Goal: Information Seeking & Learning: Learn about a topic

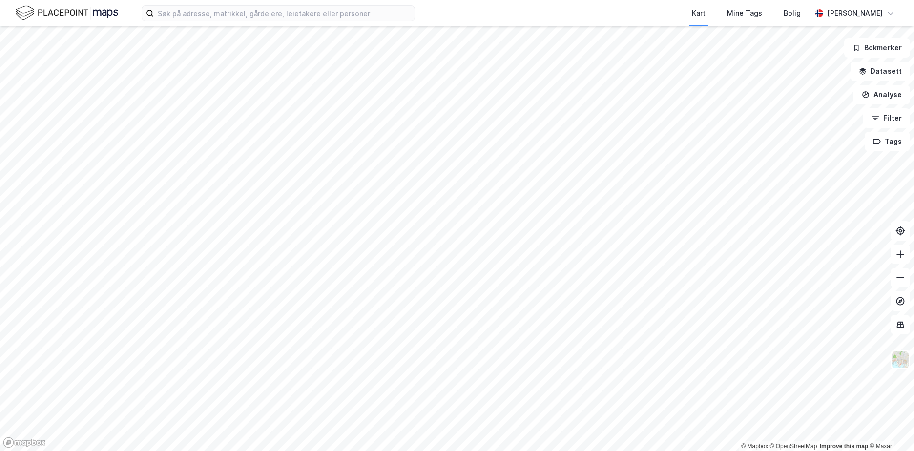
click at [273, 4] on div "Kart Mine Tags Bolig [PERSON_NAME]" at bounding box center [457, 13] width 914 height 26
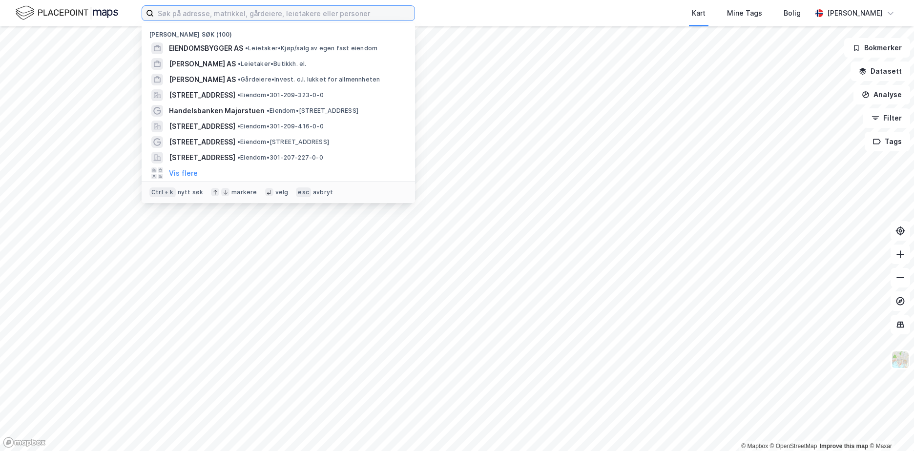
click at [269, 7] on input at bounding box center [284, 13] width 261 height 15
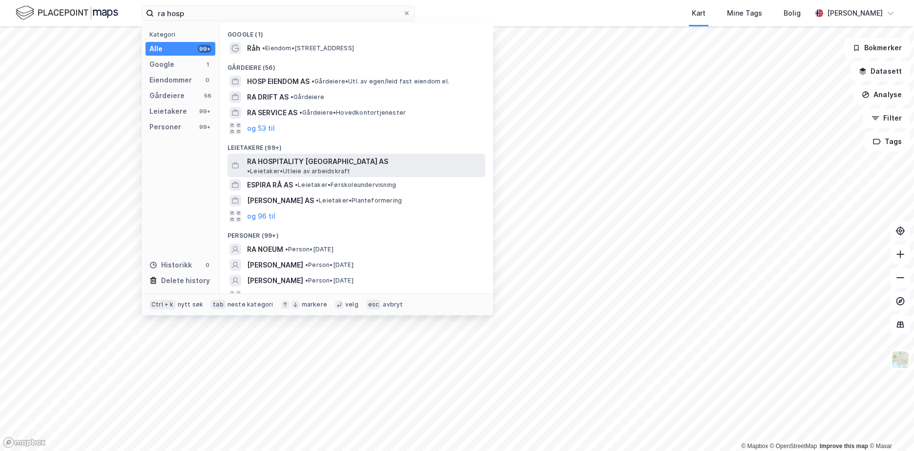
click at [312, 160] on span "RA HOSPITALITY [GEOGRAPHIC_DATA] AS" at bounding box center [317, 162] width 141 height 12
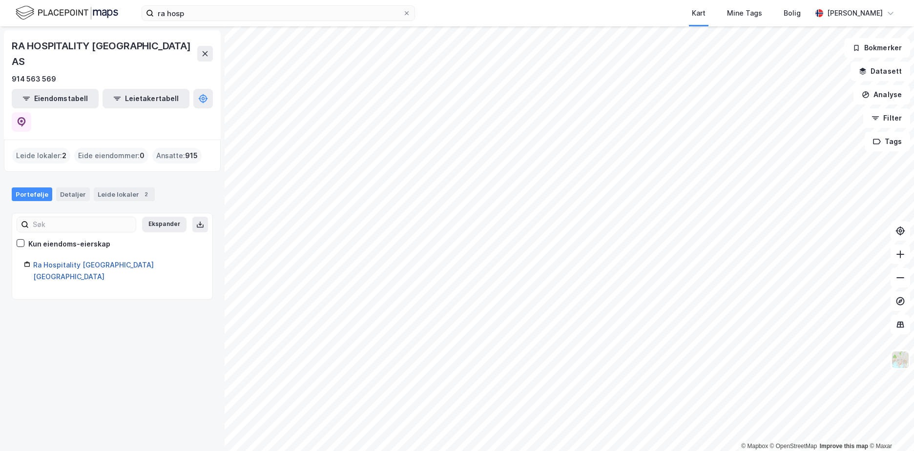
click at [78, 261] on link "Ra Hospitality [GEOGRAPHIC_DATA] [GEOGRAPHIC_DATA]" at bounding box center [93, 271] width 121 height 20
click at [57, 261] on link "Ra Hospitality [GEOGRAPHIC_DATA] [GEOGRAPHIC_DATA]" at bounding box center [93, 271] width 121 height 20
click at [96, 261] on link "Ra Hospitality [GEOGRAPHIC_DATA] [GEOGRAPHIC_DATA]" at bounding box center [93, 271] width 121 height 20
drag, startPoint x: 123, startPoint y: 226, endPoint x: 30, endPoint y: 226, distance: 92.7
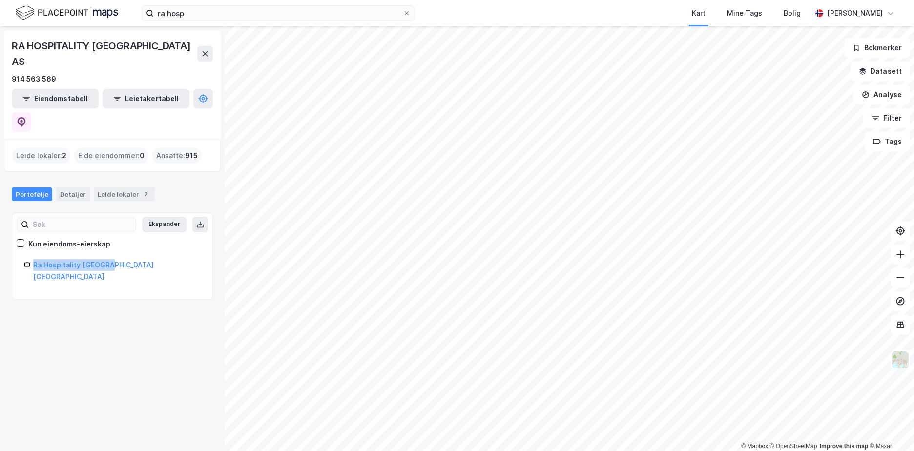
click at [30, 259] on div "Ra Hospitality [GEOGRAPHIC_DATA] [GEOGRAPHIC_DATA]" at bounding box center [112, 270] width 177 height 23
copy link "Ra Hospitality [GEOGRAPHIC_DATA] [GEOGRAPHIC_DATA]"
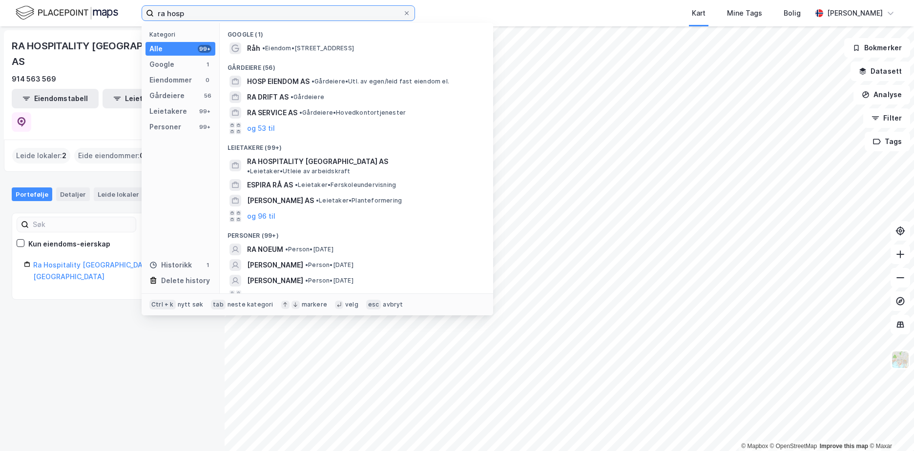
drag, startPoint x: 223, startPoint y: 11, endPoint x: 132, endPoint y: 13, distance: 90.8
click at [132, 13] on div "ra hosp Kategori Alle 99+ Google 1 Eiendommer 0 Gårdeiere 56 Leietakere 99+ Per…" at bounding box center [457, 13] width 914 height 26
paste input "Ra Hospitality [GEOGRAPHIC_DATA] [GEOGRAPHIC_DATA]"
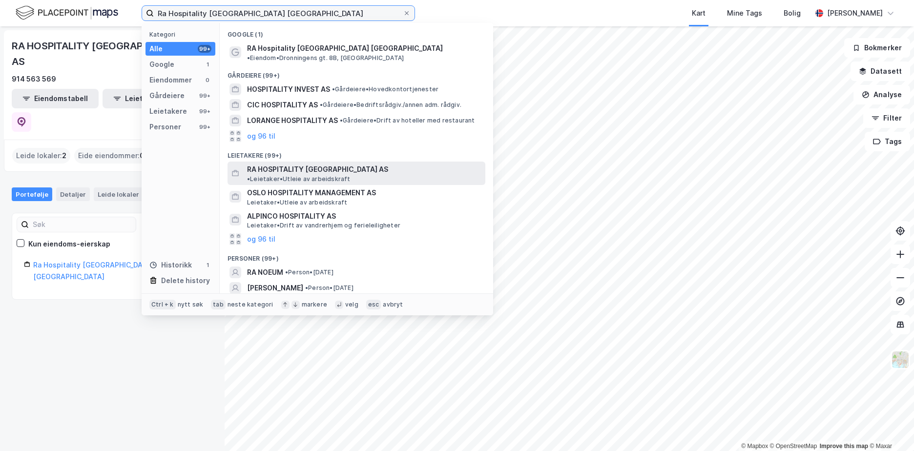
type input "Ra Hospitality [GEOGRAPHIC_DATA] [GEOGRAPHIC_DATA]"
click at [291, 164] on span "RA HOSPITALITY [GEOGRAPHIC_DATA] AS" at bounding box center [317, 170] width 141 height 12
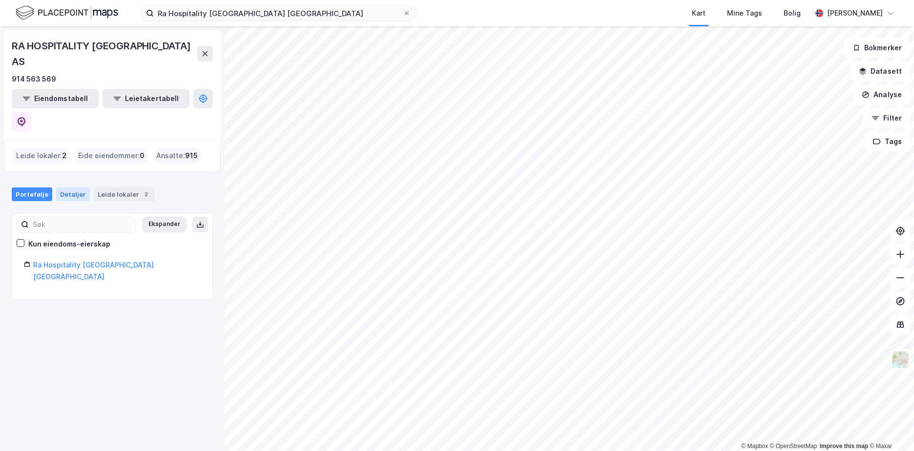
click at [65, 187] on div "Detaljer" at bounding box center [73, 194] width 34 height 14
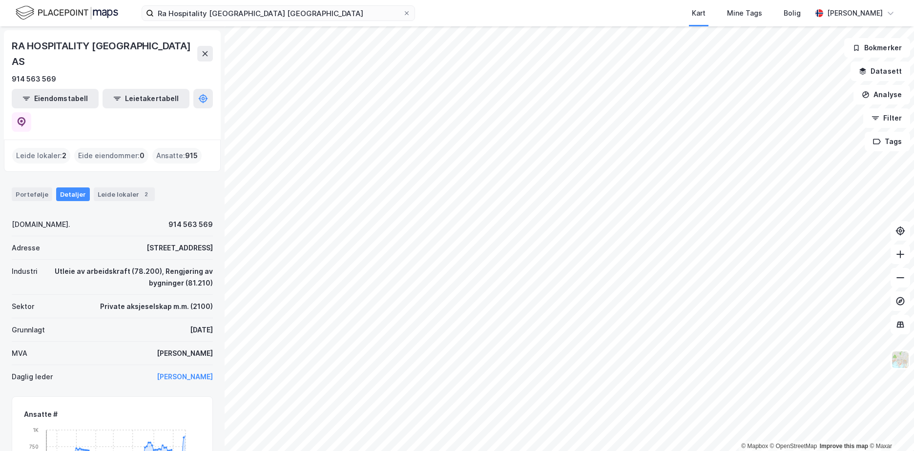
click at [158, 187] on div "Portefølje Detaljer Leide lokaler 2" at bounding box center [112, 194] width 201 height 14
click at [141, 189] on div "2" at bounding box center [146, 194] width 10 height 10
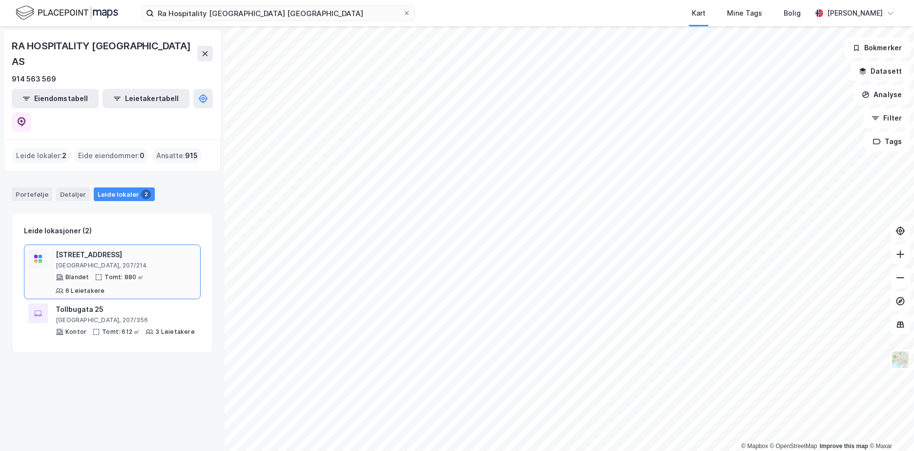
click at [90, 249] on div "[STREET_ADDRESS]" at bounding box center [126, 255] width 141 height 12
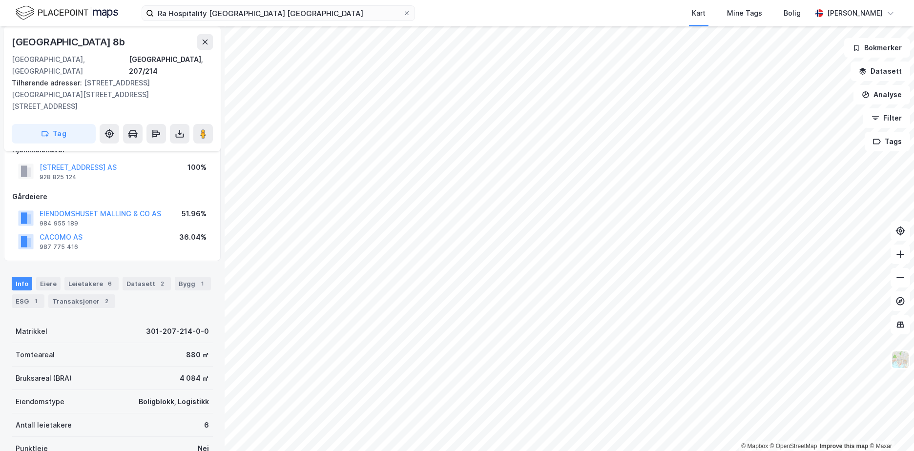
scroll to position [49, 0]
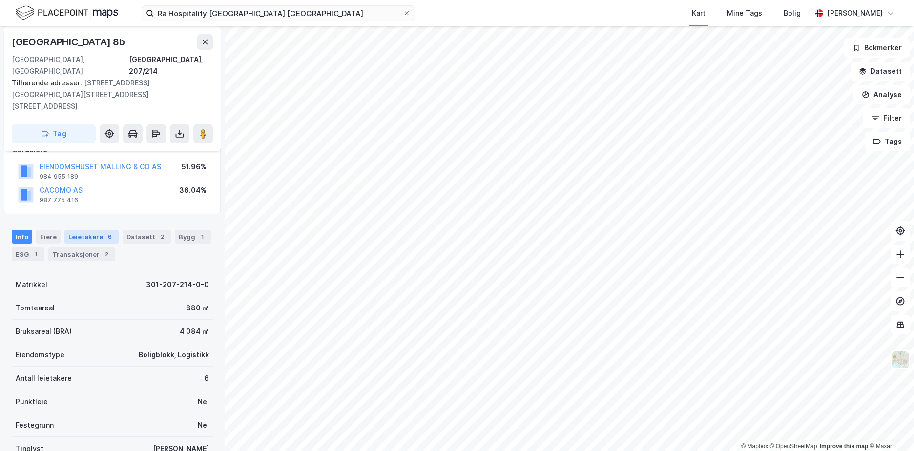
click at [97, 230] on div "Leietakere 6" at bounding box center [91, 237] width 54 height 14
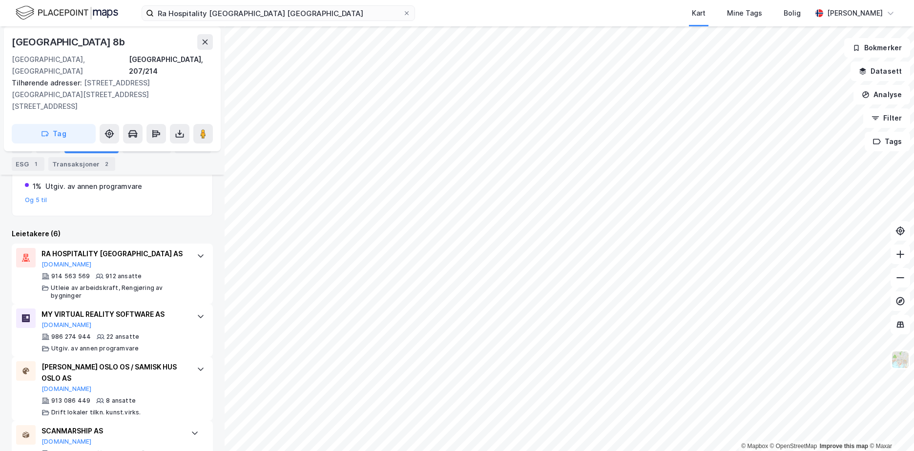
scroll to position [342, 0]
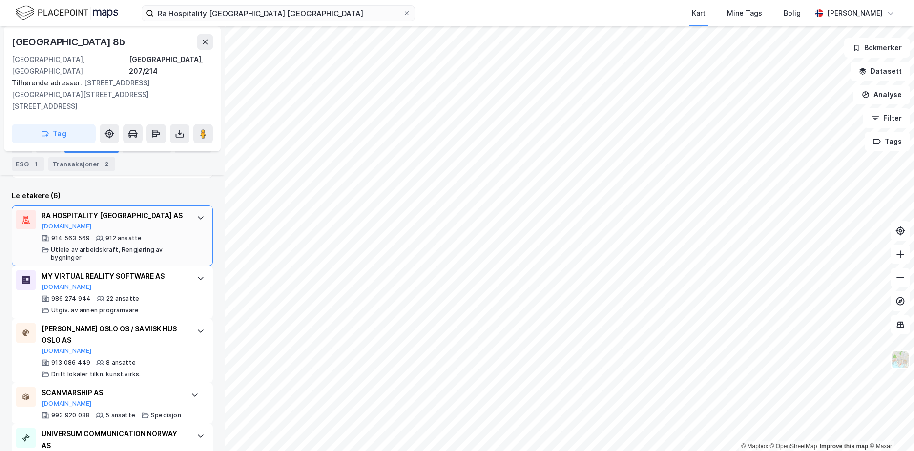
click at [142, 210] on div "RA HOSPITALITY [GEOGRAPHIC_DATA] AS [DOMAIN_NAME]" at bounding box center [113, 220] width 145 height 20
